Goal: Task Accomplishment & Management: Manage account settings

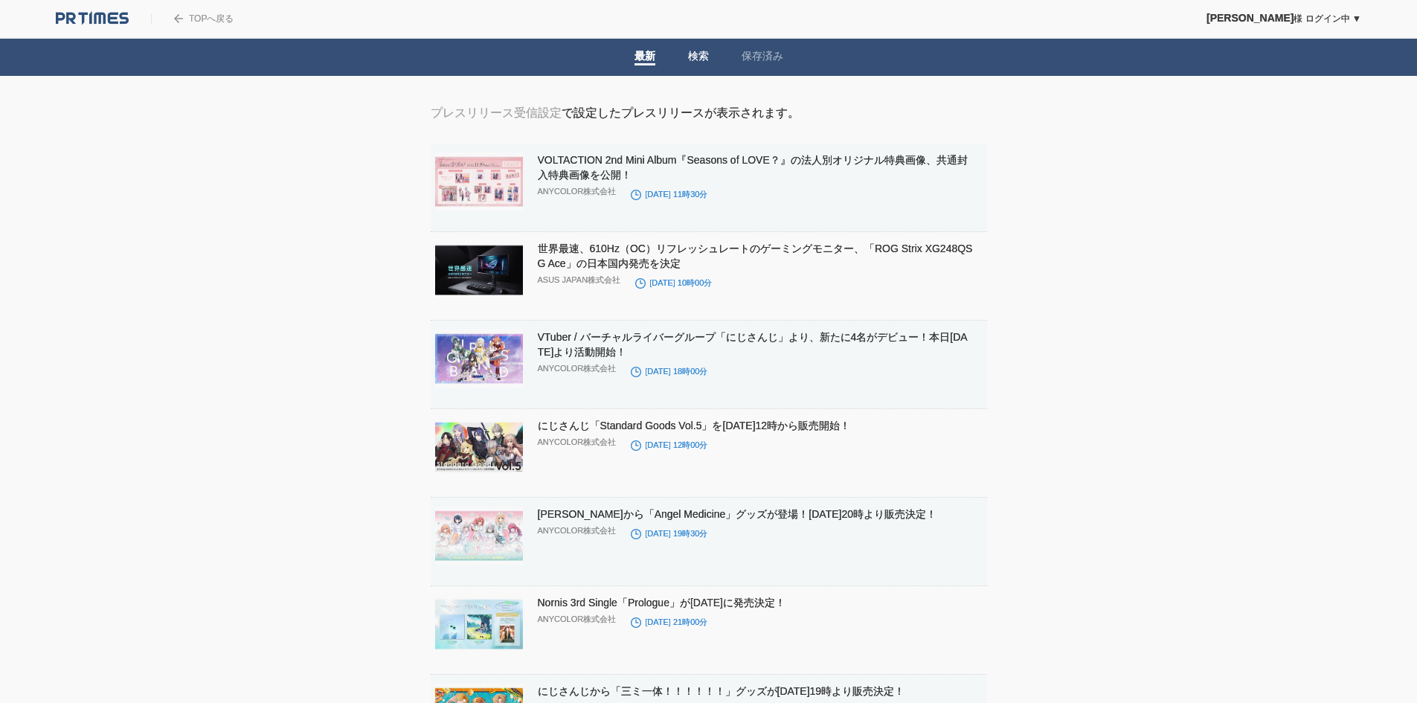
click at [707, 57] on link "検索" at bounding box center [698, 58] width 21 height 16
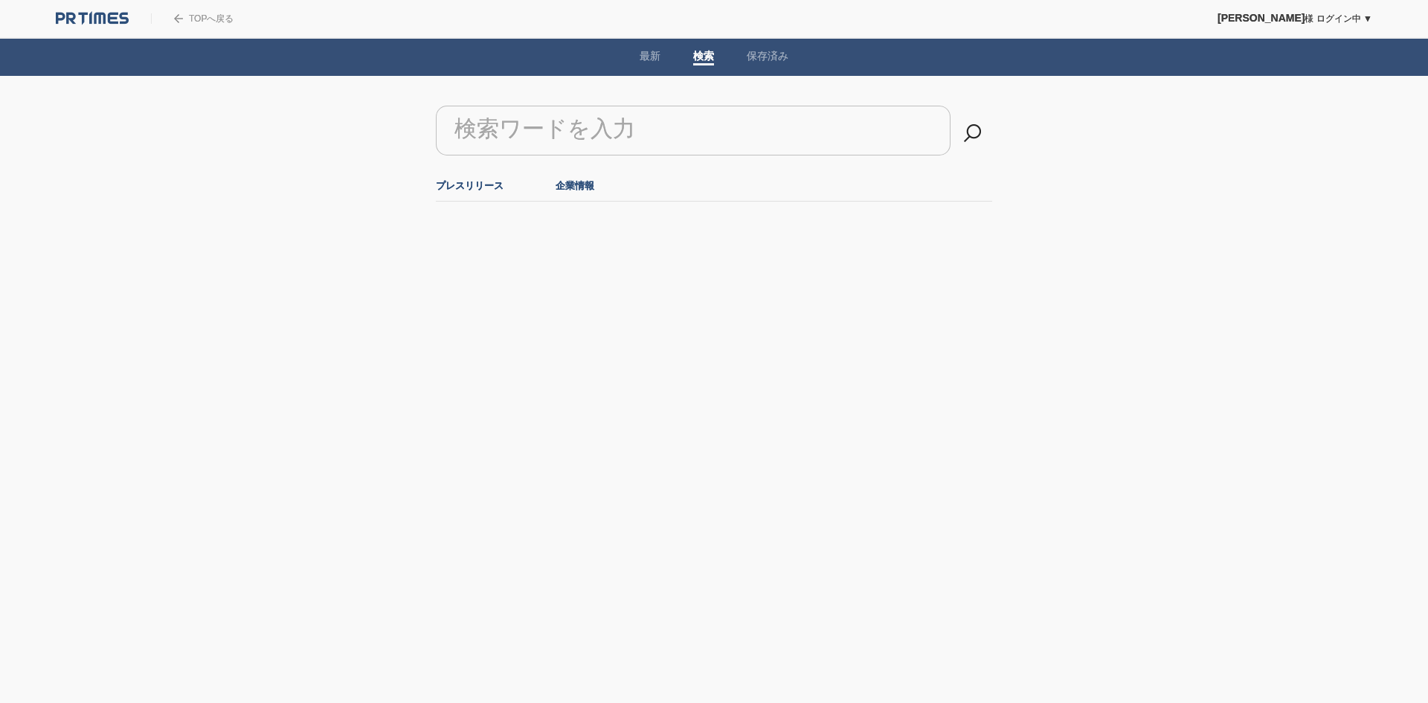
click at [573, 189] on link "企業情報" at bounding box center [575, 185] width 39 height 11
click at [458, 193] on li "プレスリリース" at bounding box center [470, 185] width 68 height 25
click at [756, 65] on span at bounding box center [768, 64] width 42 height 2
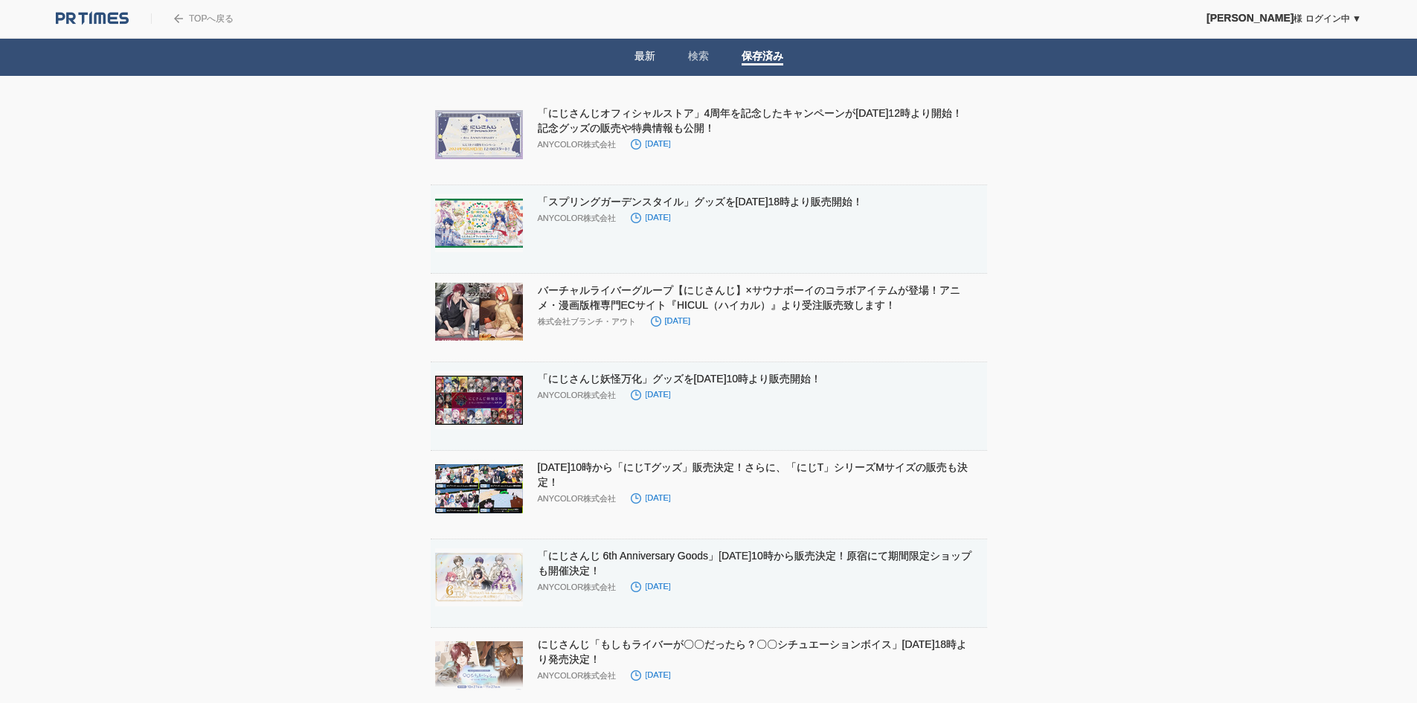
click at [634, 54] on li "最新" at bounding box center [645, 57] width 54 height 37
click at [648, 58] on link "最新" at bounding box center [645, 58] width 21 height 16
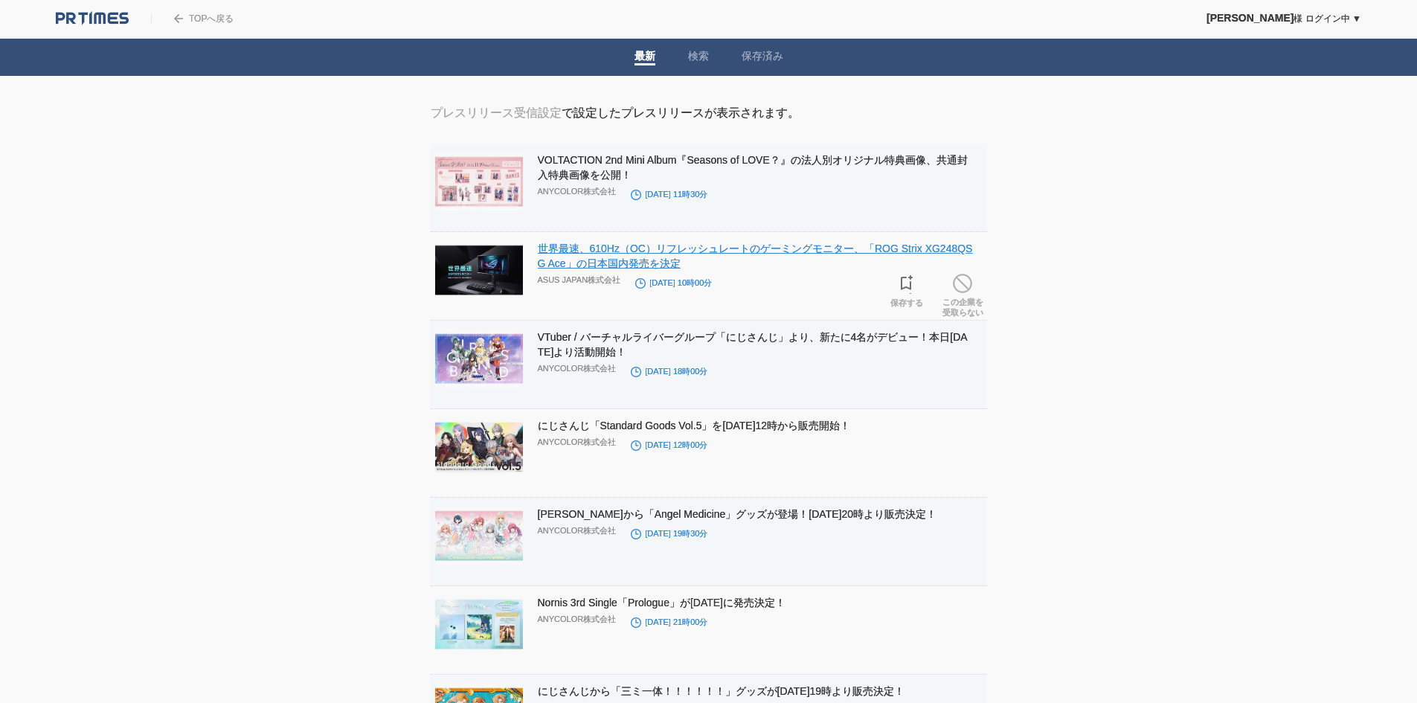
click at [724, 253] on link "世界最速、610Hz（OC）リフレッシュレートのゲーミングモニター、「ROG Strix XG248QSG Ace」の日本国内発売を決定" at bounding box center [755, 256] width 435 height 27
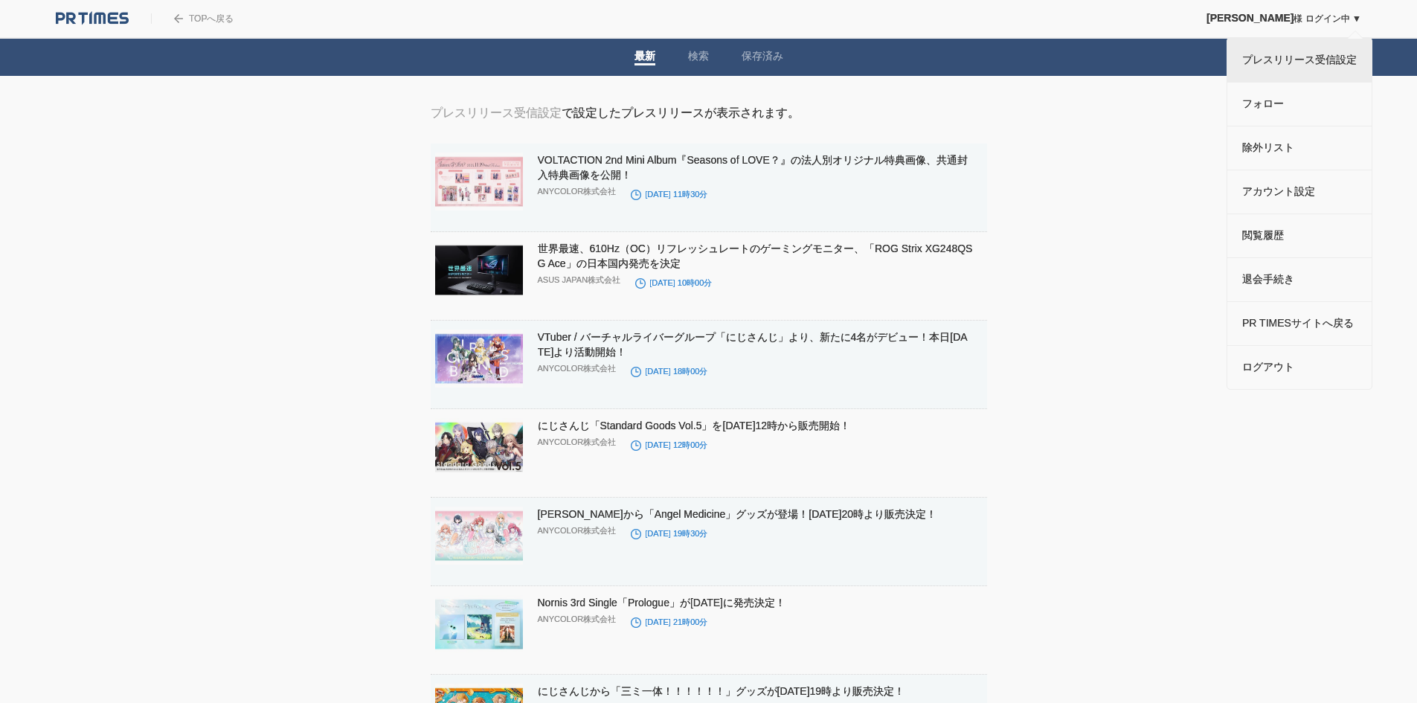
click at [1303, 62] on link "プレスリリース受信設定" at bounding box center [1299, 60] width 144 height 43
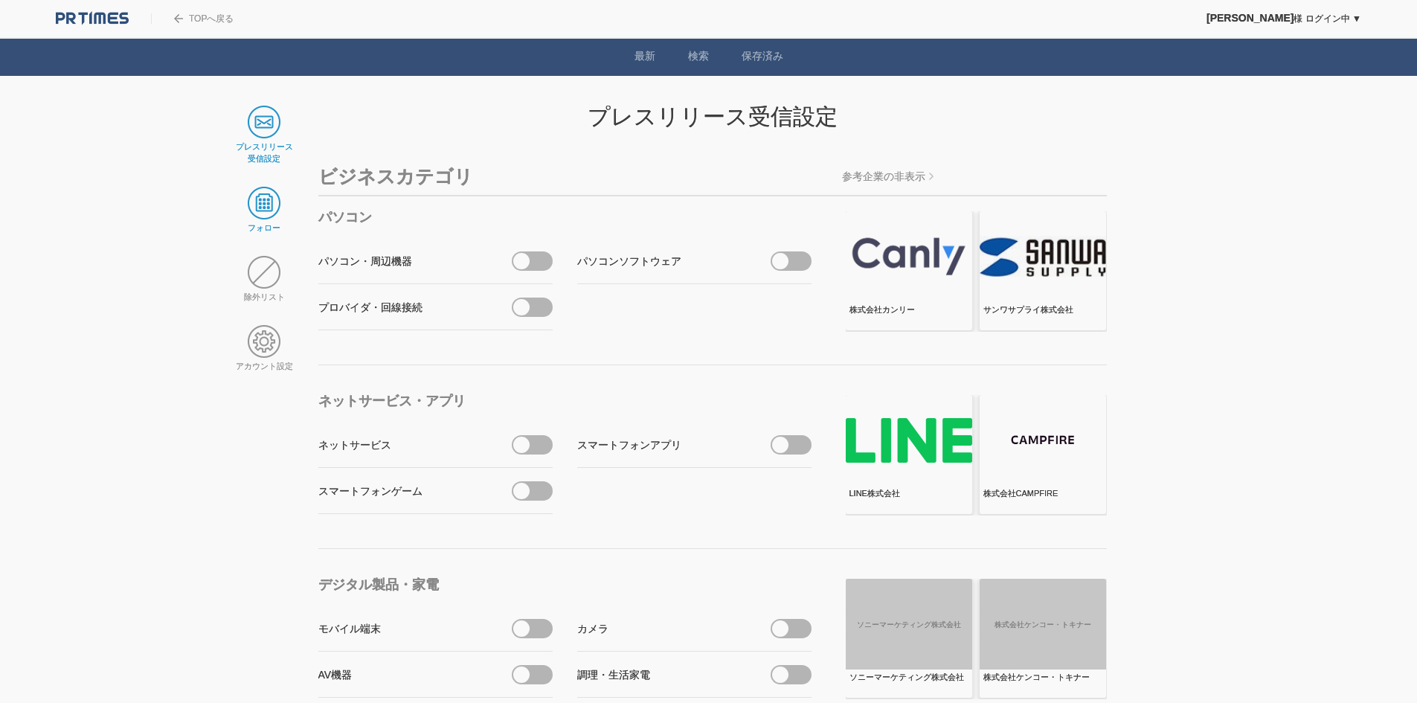
click at [262, 210] on span at bounding box center [264, 203] width 33 height 33
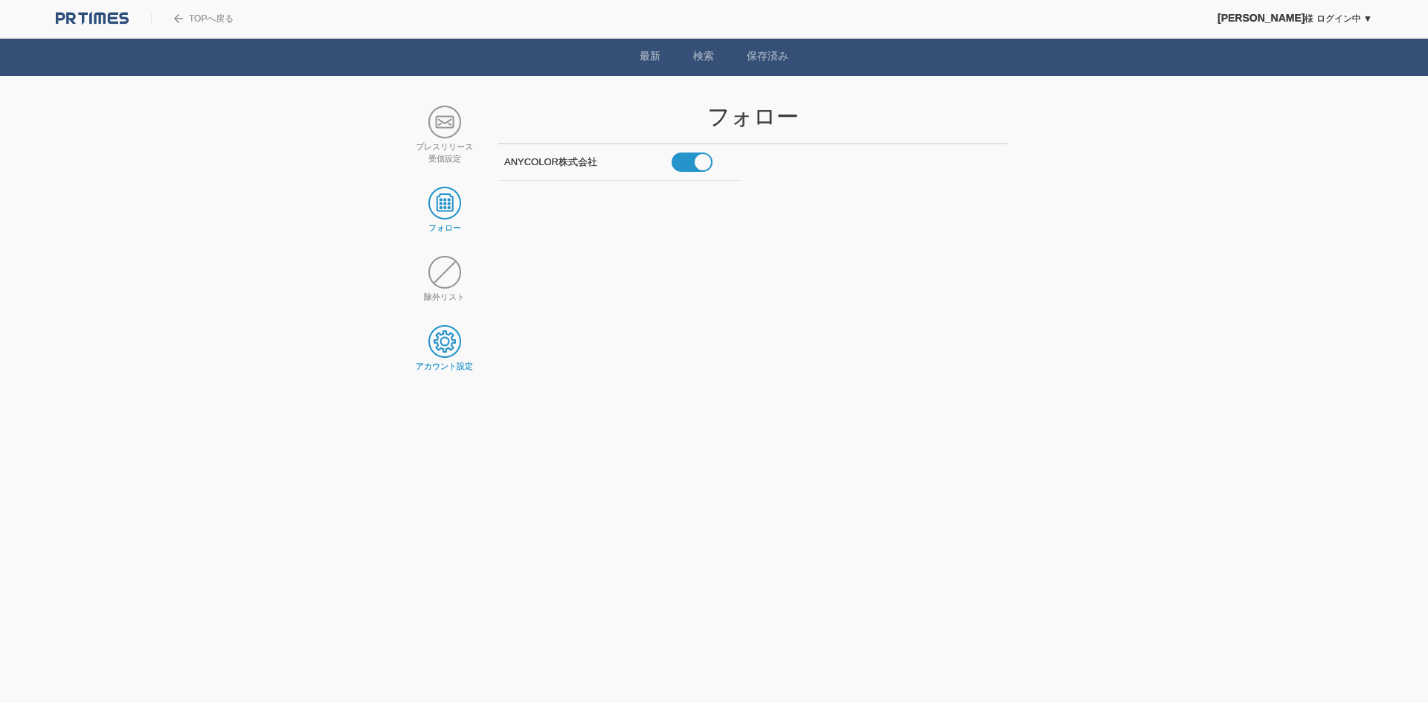
click at [450, 336] on span at bounding box center [444, 341] width 33 height 33
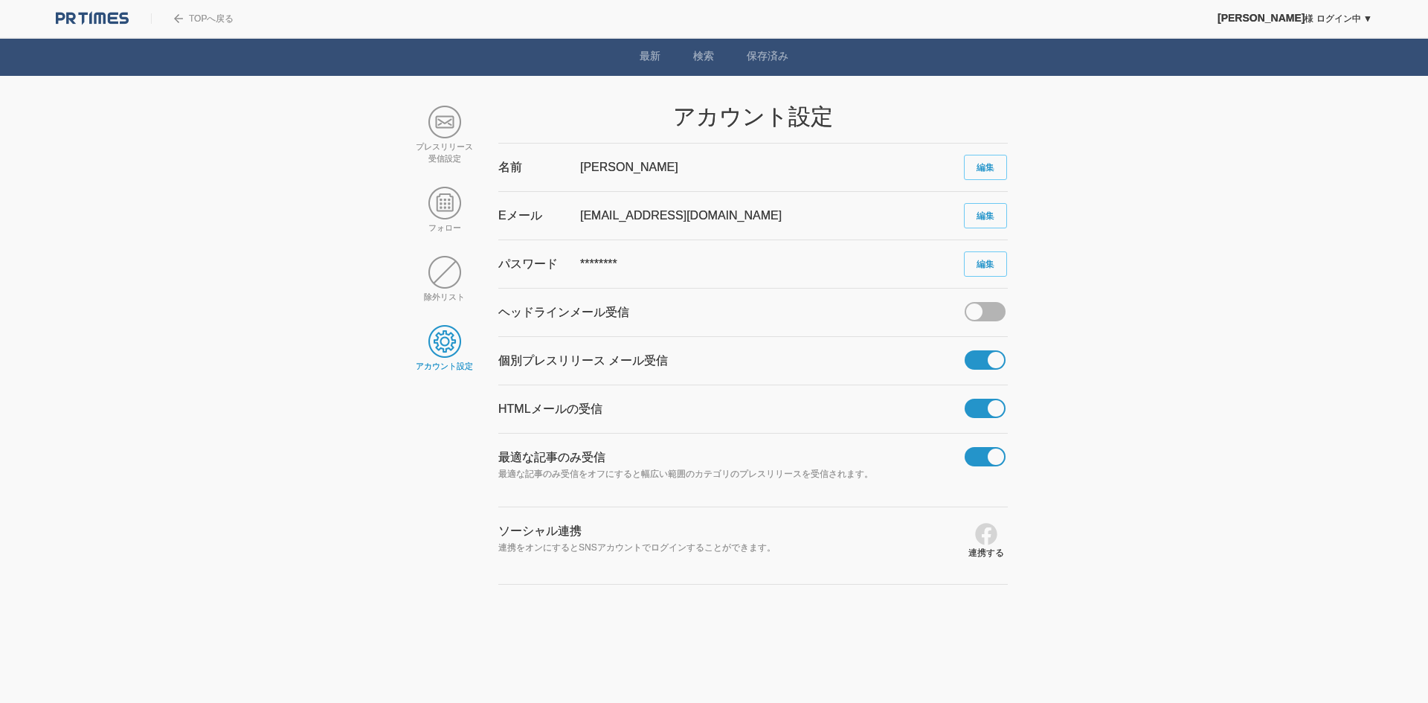
click at [503, 466] on div "最適な記事のみ受信 最適な記事のみ受信をオフにすると幅広い範囲のカテゴリのプレスリリースを受信されます。" at bounding box center [731, 470] width 466 height 73
drag, startPoint x: 503, startPoint y: 466, endPoint x: 850, endPoint y: 472, distance: 347.5
click at [850, 472] on div "最適な記事のみ受信 最適な記事のみ受信をオフにすると幅広い範囲のカテゴリのプレスリリースを受信されます。" at bounding box center [731, 470] width 466 height 73
click at [850, 472] on p "最適な記事のみ受信をオフにすると幅広い範囲のカテゴリのプレスリリースを受信されます。" at bounding box center [731, 474] width 466 height 16
click at [448, 202] on span at bounding box center [444, 203] width 33 height 33
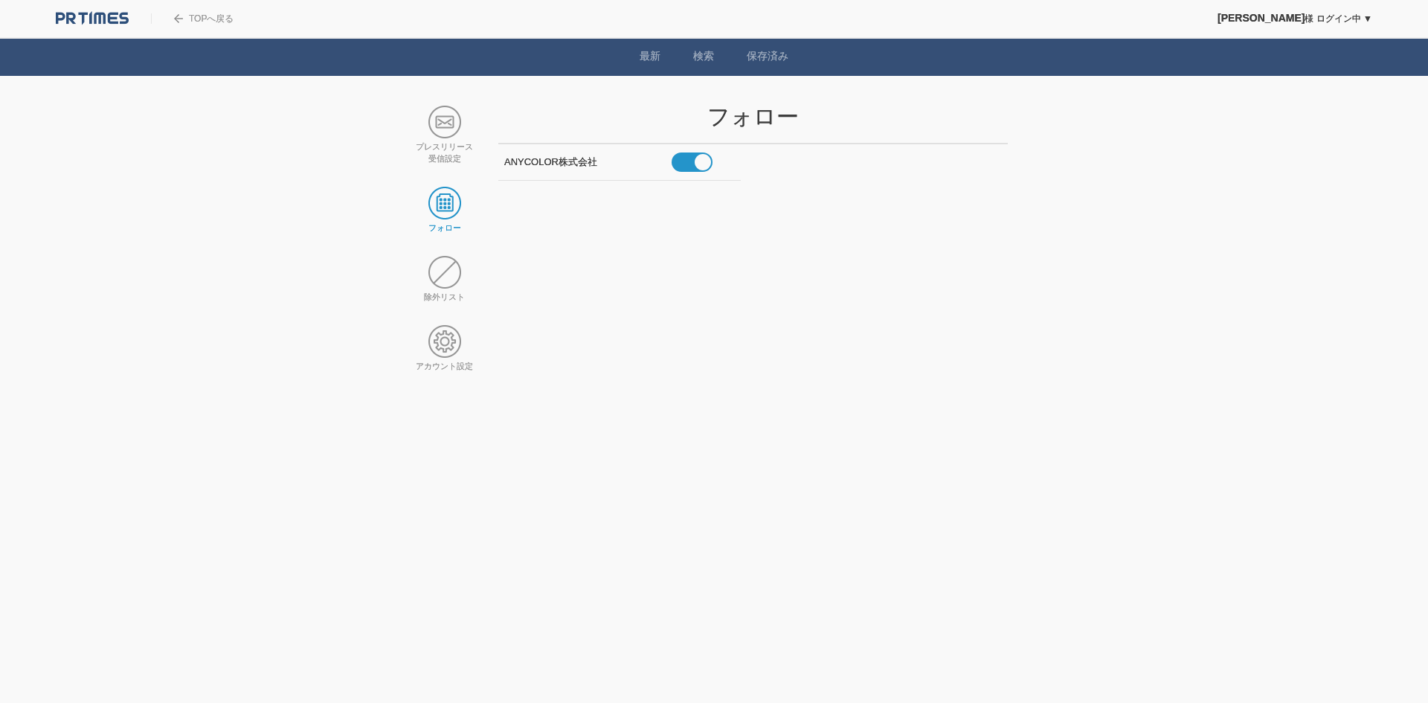
click at [446, 126] on span at bounding box center [444, 122] width 33 height 33
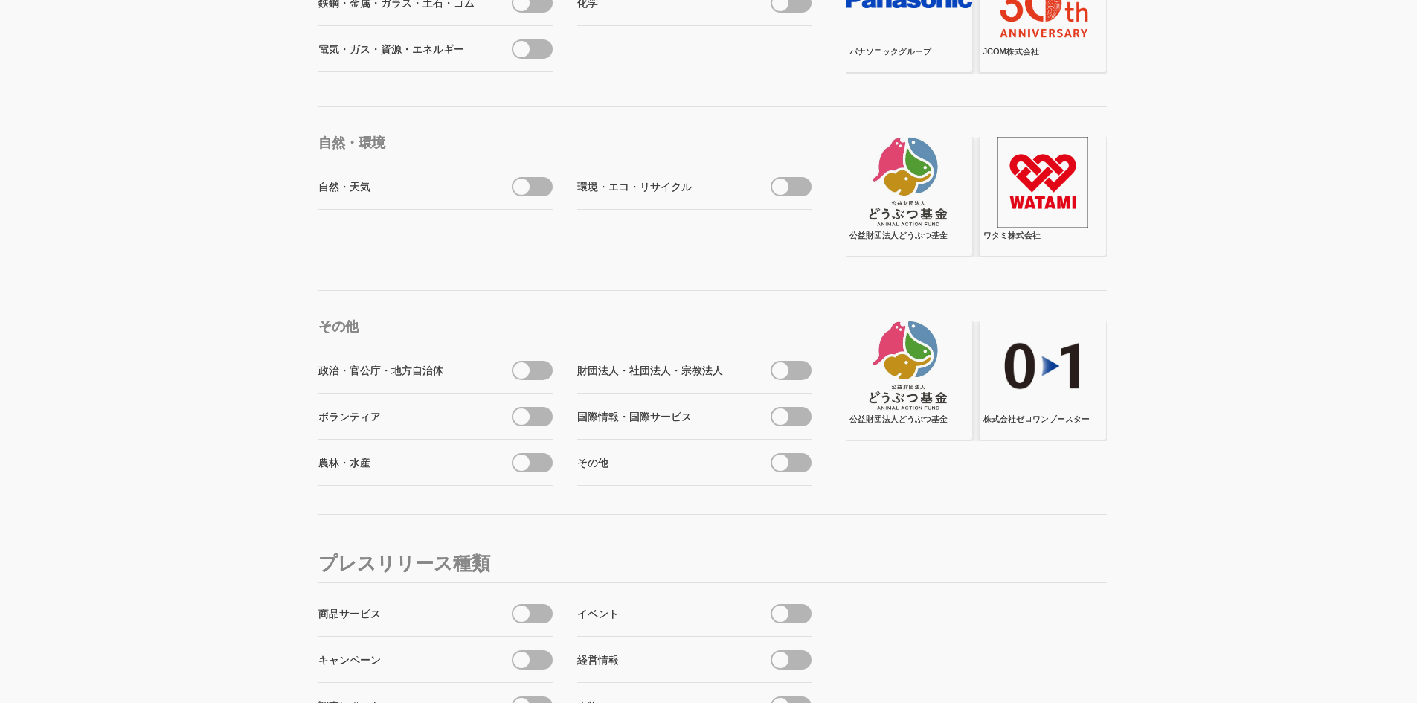
scroll to position [5617, 0]
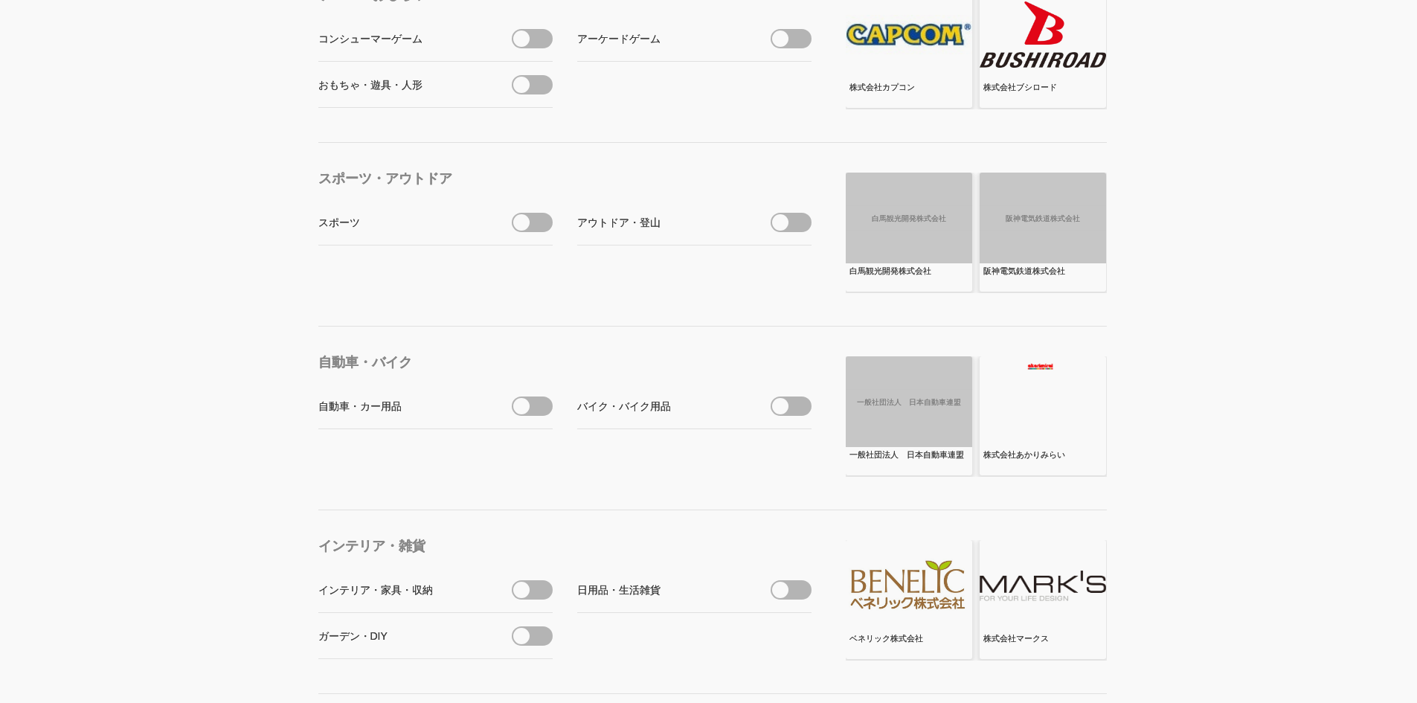
scroll to position [0, 0]
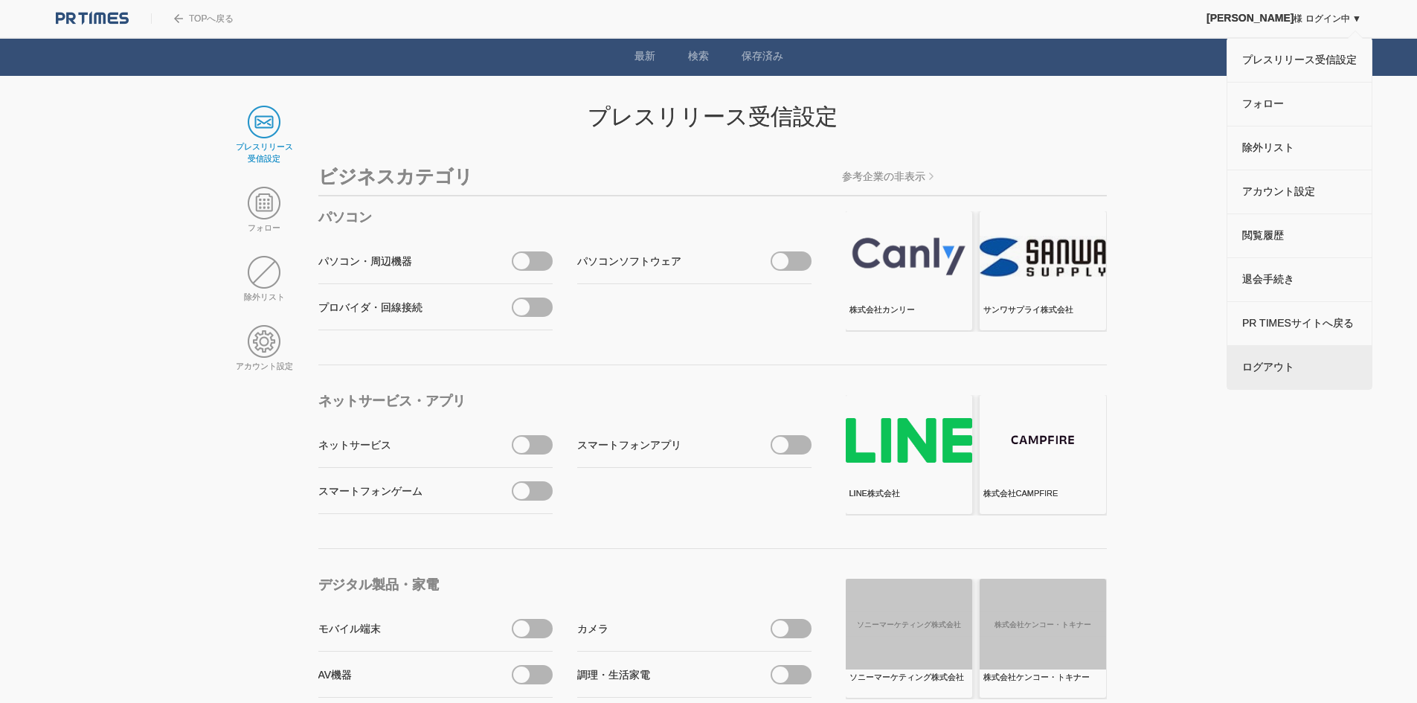
click at [1268, 389] on link "ログアウト" at bounding box center [1299, 367] width 144 height 43
